Goal: Task Accomplishment & Management: Manage account settings

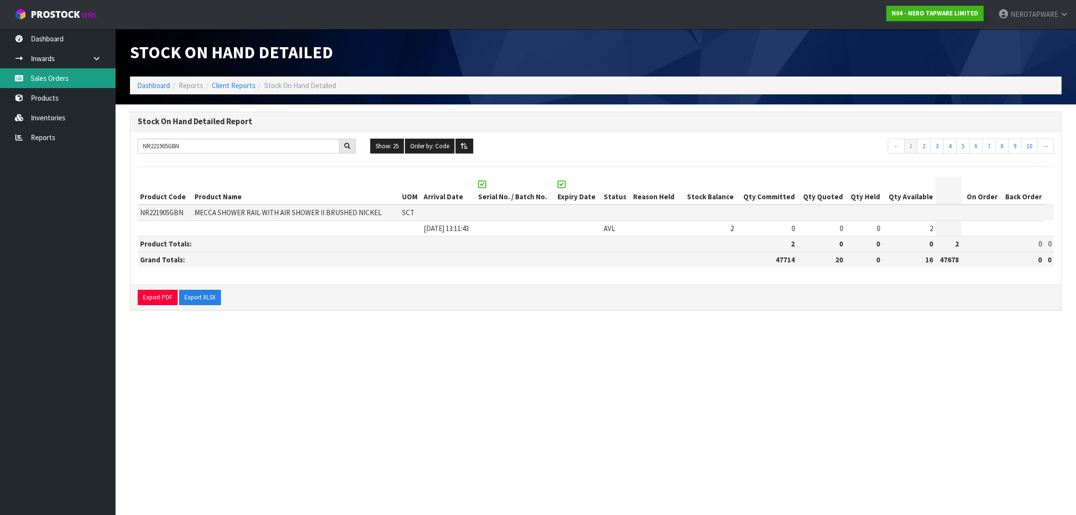
click at [41, 73] on link "Sales Orders" at bounding box center [58, 78] width 116 height 20
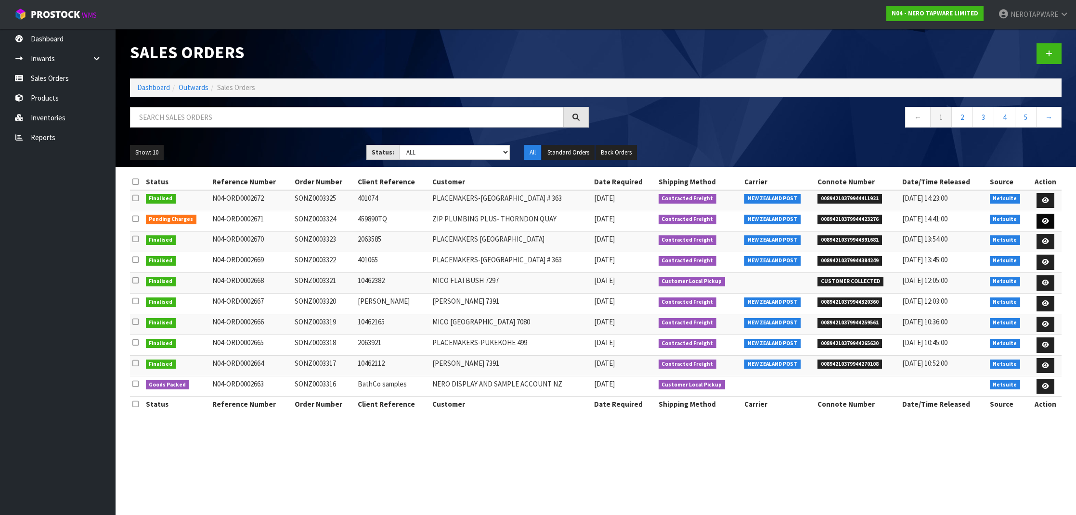
click at [1044, 220] on icon at bounding box center [1045, 221] width 7 height 6
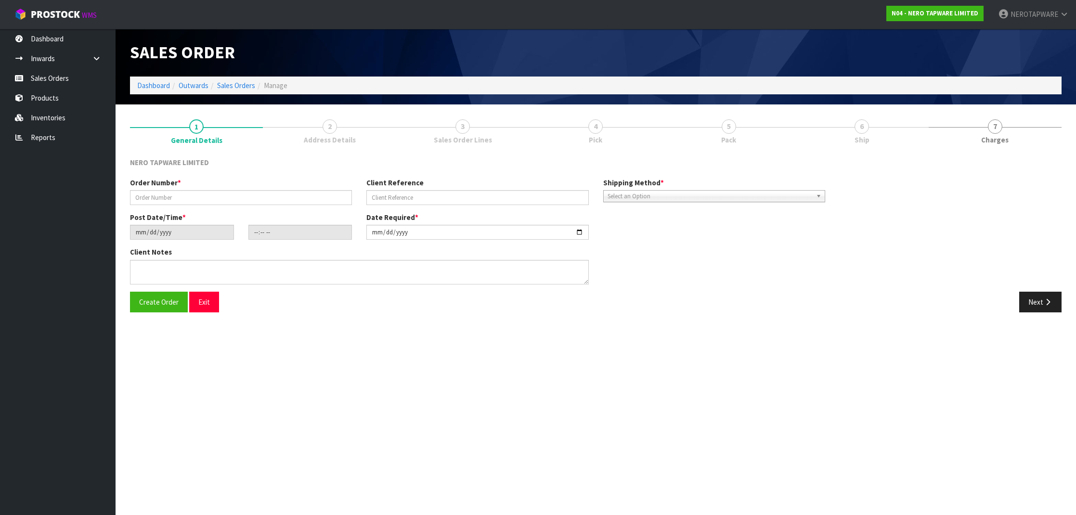
type input "SONZ0003324"
type input "459890TQ"
type input "[DATE]"
type input "13:45:05.000"
type input "[DATE]"
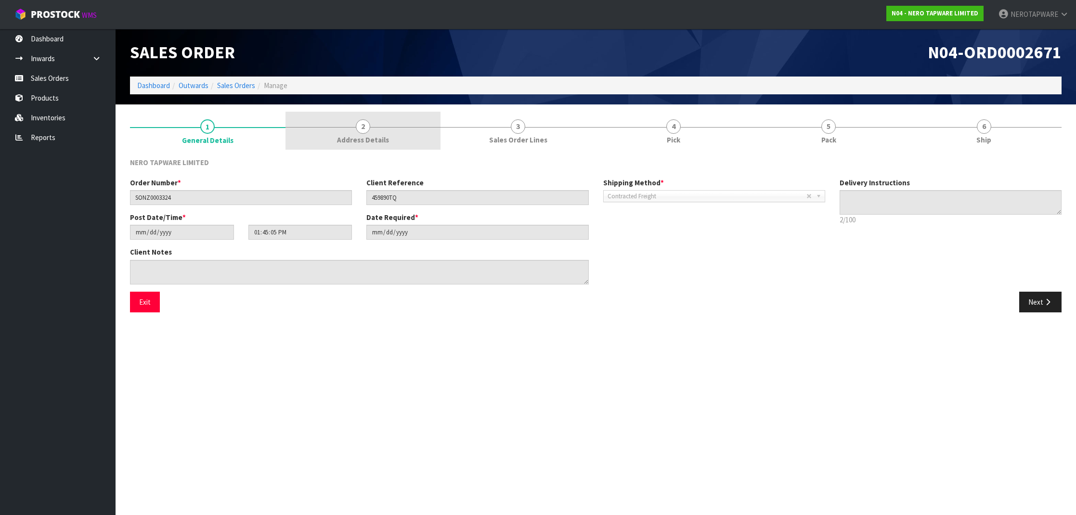
click at [370, 135] on span "Address Details" at bounding box center [363, 140] width 52 height 10
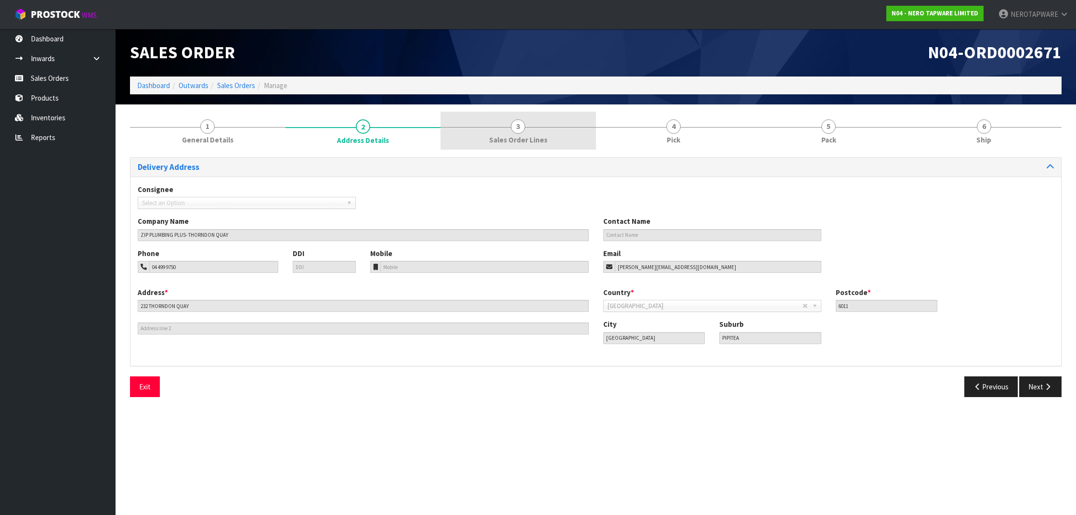
click at [522, 142] on span "Sales Order Lines" at bounding box center [518, 140] width 58 height 10
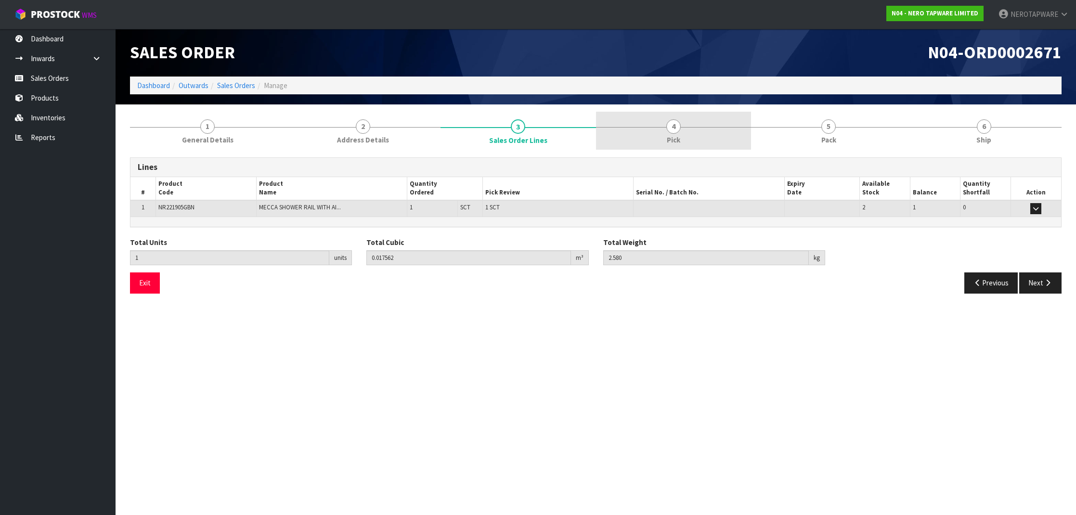
click at [645, 144] on link "4 Pick" at bounding box center [674, 131] width 156 height 38
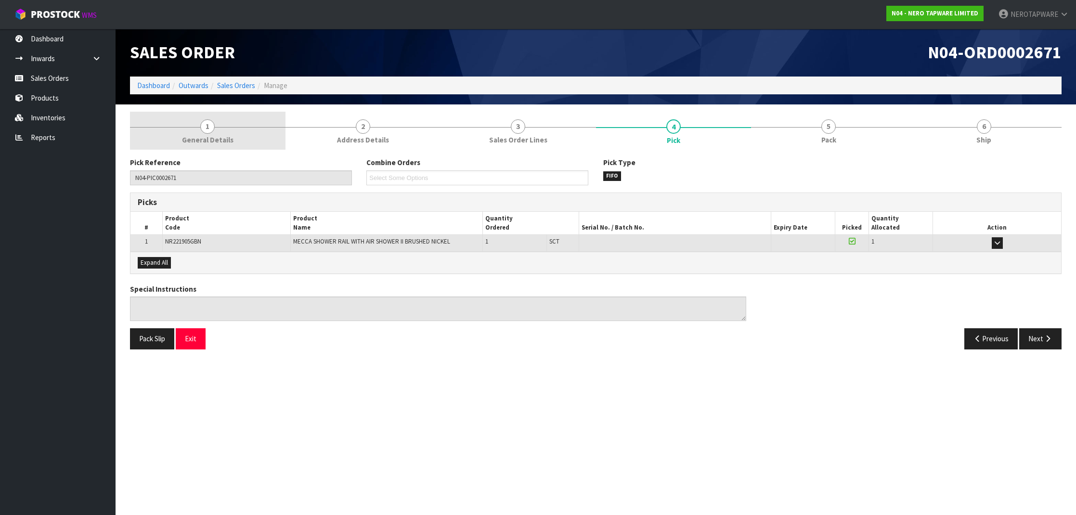
click at [210, 136] on span "General Details" at bounding box center [208, 140] width 52 height 10
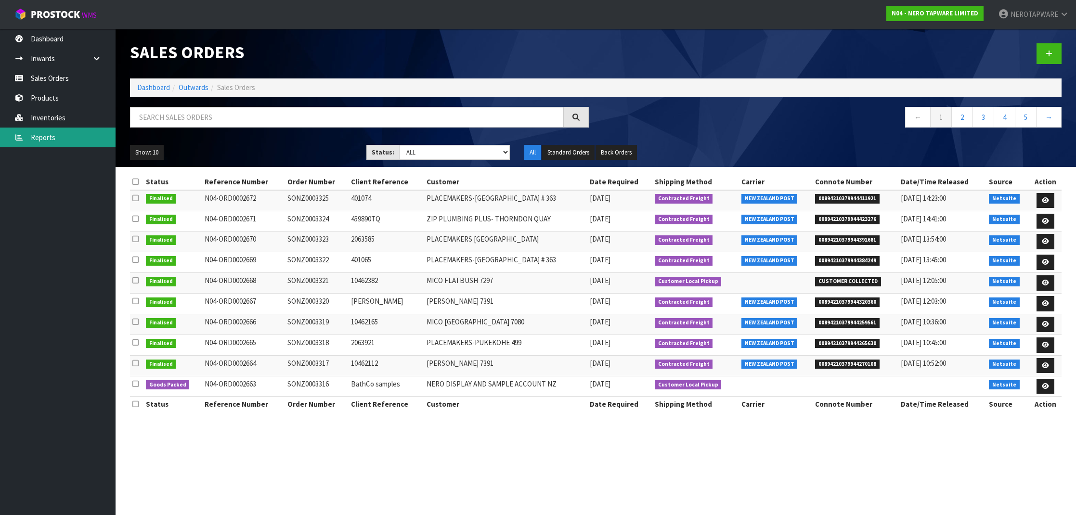
click at [49, 132] on link "Reports" at bounding box center [58, 138] width 116 height 20
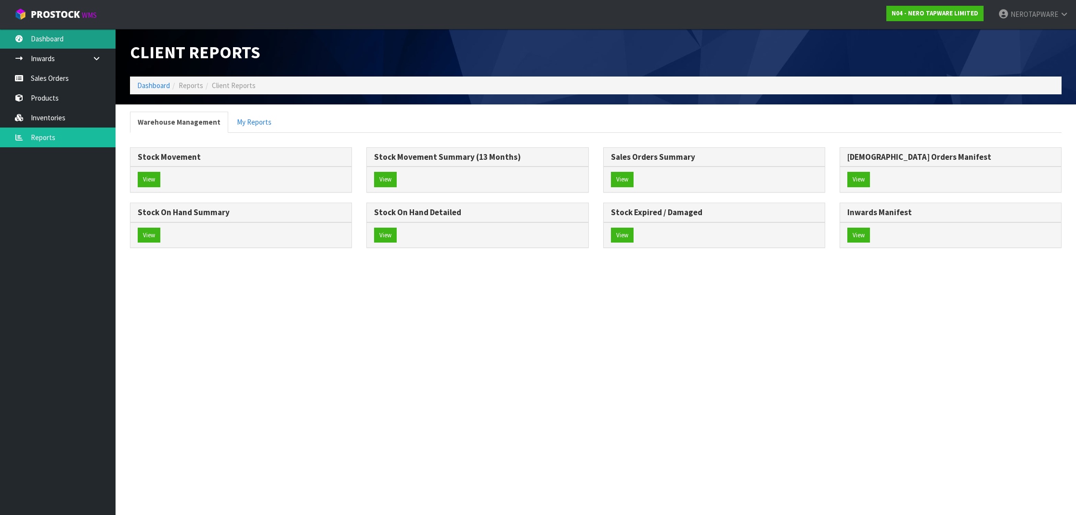
click at [47, 44] on link "Dashboard" at bounding box center [58, 39] width 116 height 20
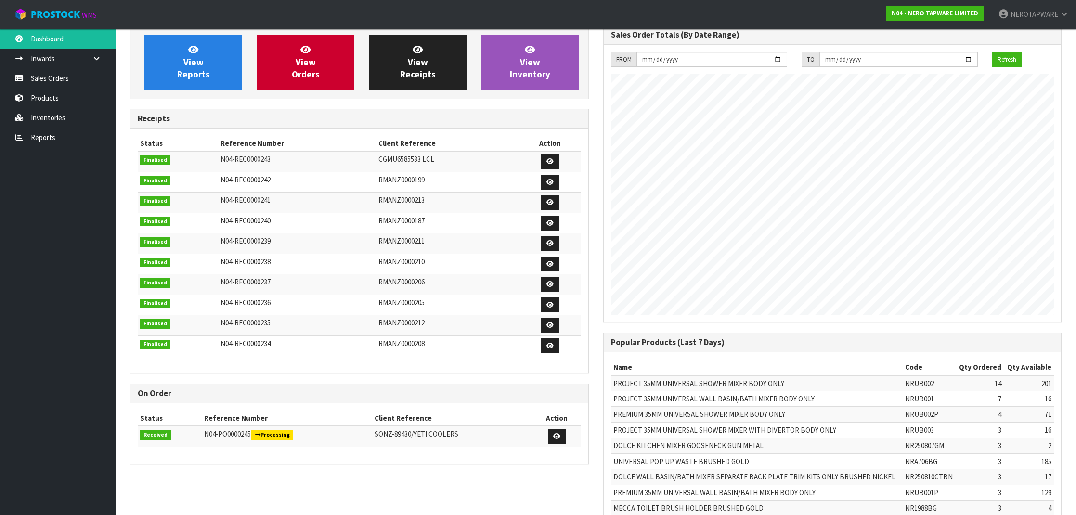
scroll to position [85, 0]
